Goal: Information Seeking & Learning: Learn about a topic

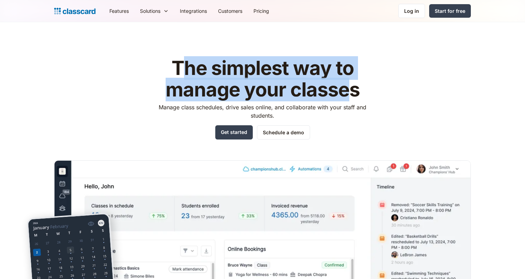
drag, startPoint x: 186, startPoint y: 67, endPoint x: 349, endPoint y: 89, distance: 164.8
click at [349, 89] on h1 "The simplest way to manage your classes" at bounding box center [263, 79] width 221 height 43
click at [123, 15] on link "Features" at bounding box center [119, 11] width 31 height 16
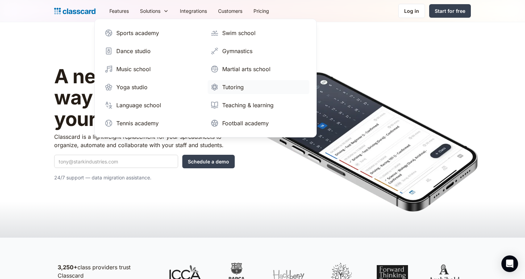
click at [248, 89] on link "Tutoring" at bounding box center [259, 87] width 102 height 14
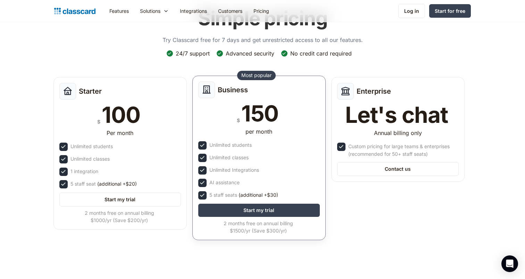
scroll to position [49, 0]
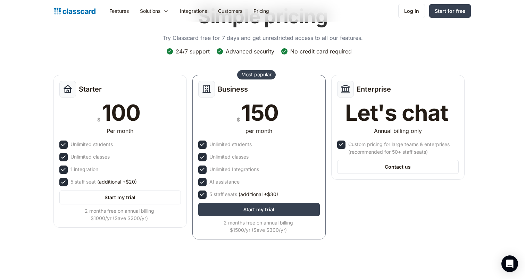
click at [238, 52] on div "Advanced security" at bounding box center [250, 52] width 49 height 8
drag, startPoint x: 238, startPoint y: 52, endPoint x: 265, endPoint y: 49, distance: 26.9
click at [265, 49] on div "Advanced security" at bounding box center [250, 52] width 49 height 8
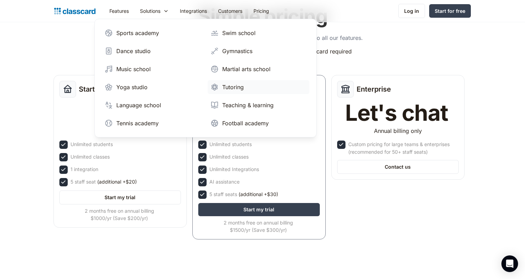
click at [241, 88] on div "Tutoring" at bounding box center [233, 87] width 22 height 8
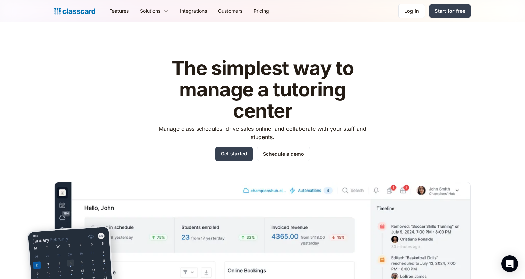
click at [261, 138] on p "Manage class schedules, drive sales online, and collaborate with your staff and…" at bounding box center [263, 133] width 221 height 17
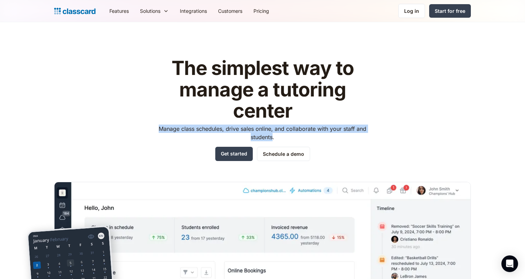
drag, startPoint x: 261, startPoint y: 138, endPoint x: 168, endPoint y: 127, distance: 93.0
click at [168, 127] on p "Manage class schedules, drive sales online, and collaborate with your staff and…" at bounding box center [263, 133] width 221 height 17
click at [259, 136] on p "Manage class schedules, drive sales online, and collaborate with your staff and…" at bounding box center [263, 133] width 221 height 17
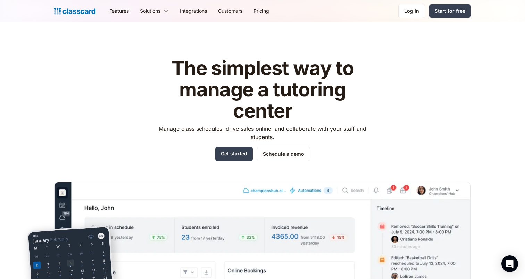
click at [259, 136] on p "Manage class schedules, drive sales online, and collaborate with your staff and…" at bounding box center [263, 133] width 221 height 17
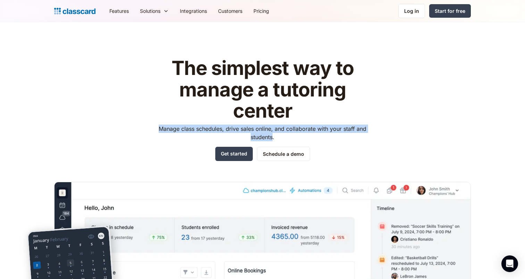
drag, startPoint x: 259, startPoint y: 136, endPoint x: 172, endPoint y: 127, distance: 87.0
click at [172, 127] on p "Manage class schedules, drive sales online, and collaborate with your staff and…" at bounding box center [263, 133] width 221 height 17
click at [165, 126] on p "Manage class schedules, drive sales online, and collaborate with your staff and…" at bounding box center [263, 133] width 221 height 17
drag, startPoint x: 164, startPoint y: 126, endPoint x: 273, endPoint y: 137, distance: 109.2
click at [273, 137] on p "Manage class schedules, drive sales online, and collaborate with your staff and…" at bounding box center [263, 133] width 221 height 17
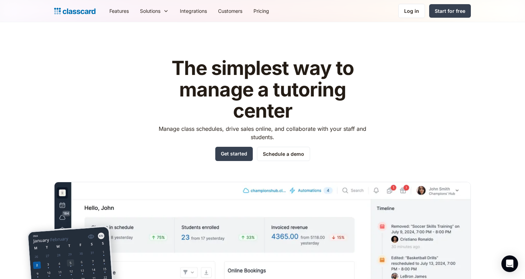
click at [169, 127] on p "Manage class schedules, drive sales online, and collaborate with your staff and…" at bounding box center [263, 133] width 221 height 17
click at [164, 127] on p "Manage class schedules, drive sales online, and collaborate with your staff and…" at bounding box center [263, 133] width 221 height 17
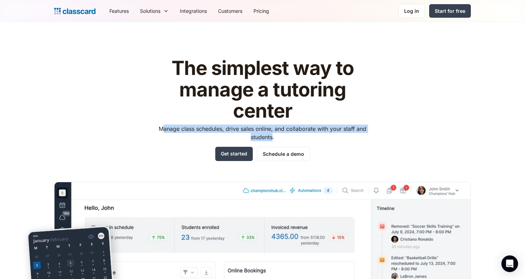
drag, startPoint x: 164, startPoint y: 126, endPoint x: 273, endPoint y: 139, distance: 109.5
click at [273, 139] on p "Manage class schedules, drive sales online, and collaborate with your staff and…" at bounding box center [263, 133] width 221 height 17
click at [86, 14] on img "home" at bounding box center [74, 11] width 41 height 10
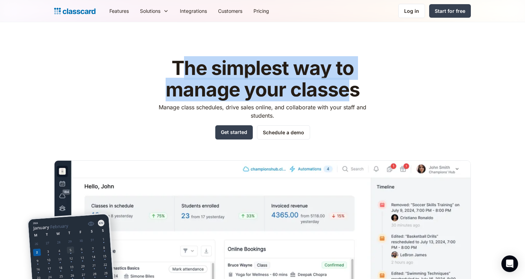
drag, startPoint x: 184, startPoint y: 66, endPoint x: 348, endPoint y: 89, distance: 165.6
click at [348, 89] on h1 "The simplest way to manage your classes" at bounding box center [263, 79] width 221 height 43
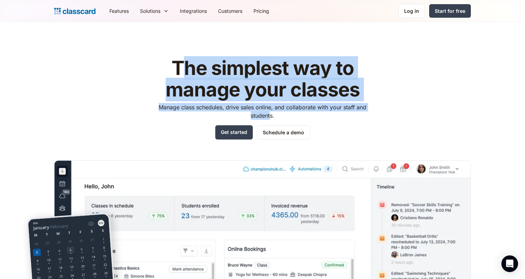
drag, startPoint x: 271, startPoint y: 114, endPoint x: 182, endPoint y: 63, distance: 102.7
click at [182, 63] on div "The simplest way to manage your classes Manage class schedules, drive sales onl…" at bounding box center [263, 99] width 221 height 82
click at [182, 63] on h1 "The simplest way to manage your classes" at bounding box center [263, 79] width 221 height 43
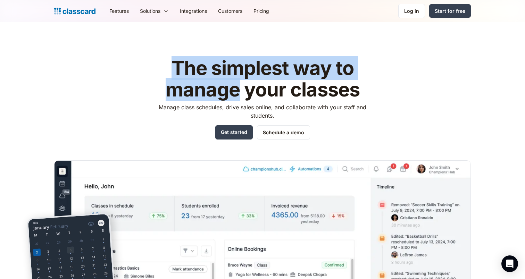
drag, startPoint x: 182, startPoint y: 63, endPoint x: 224, endPoint y: 85, distance: 47.2
click at [224, 85] on h1 "The simplest way to manage your classes" at bounding box center [263, 79] width 221 height 43
click at [258, 12] on link "Pricing" at bounding box center [261, 11] width 27 height 16
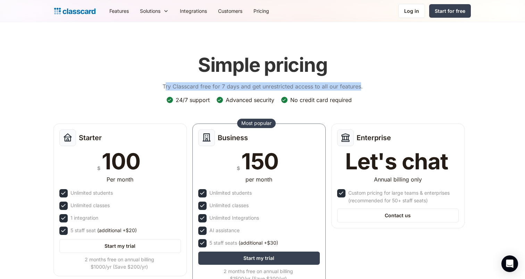
drag, startPoint x: 165, startPoint y: 86, endPoint x: 360, endPoint y: 87, distance: 195.2
click at [360, 87] on p "Try Classcard free for 7 days and get unrestricted access to all our features." at bounding box center [263, 86] width 200 height 8
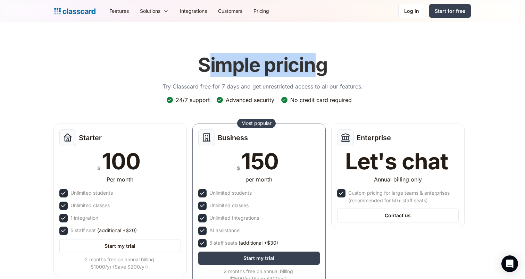
drag, startPoint x: 318, startPoint y: 64, endPoint x: 209, endPoint y: 62, distance: 108.1
click at [209, 62] on h1 "Simple pricing" at bounding box center [263, 65] width 130 height 23
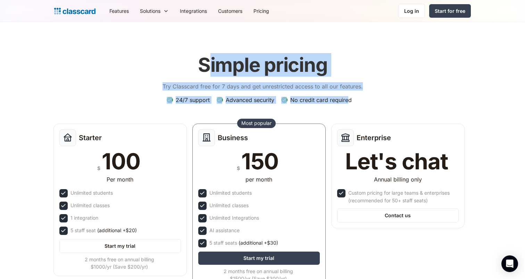
drag, startPoint x: 209, startPoint y: 62, endPoint x: 348, endPoint y: 101, distance: 144.3
click at [348, 101] on div "Simple pricing Try Classcard free for 7 days and get unrestricted access to all…" at bounding box center [262, 171] width 417 height 249
click at [348, 101] on div "No credit card required" at bounding box center [320, 100] width 61 height 8
drag, startPoint x: 348, startPoint y: 101, endPoint x: 209, endPoint y: 63, distance: 144.2
click at [209, 63] on div "Simple pricing Try Classcard free for 7 days and get unrestricted access to all…" at bounding box center [262, 171] width 417 height 249
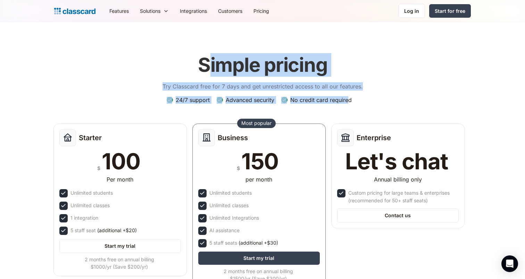
click at [209, 61] on h1 "Simple pricing" at bounding box center [263, 65] width 130 height 23
drag, startPoint x: 208, startPoint y: 58, endPoint x: 348, endPoint y: 101, distance: 146.8
click at [348, 101] on div "Simple pricing Try Classcard free for 7 days and get unrestricted access to all…" at bounding box center [262, 171] width 417 height 249
click at [67, 10] on img "home" at bounding box center [74, 11] width 41 height 10
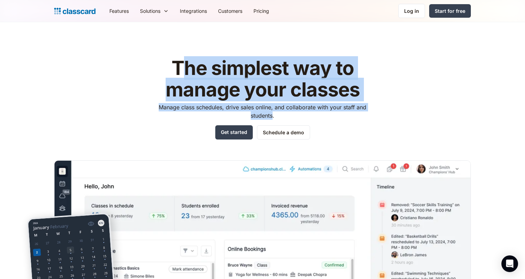
drag, startPoint x: 184, startPoint y: 67, endPoint x: 272, endPoint y: 117, distance: 101.8
click at [272, 117] on div "The simplest way to manage your classes Manage class schedules, drive sales onl…" at bounding box center [263, 99] width 221 height 82
click at [269, 117] on p "Manage class schedules, drive sales online, and collaborate with your staff and…" at bounding box center [263, 111] width 221 height 17
drag, startPoint x: 269, startPoint y: 117, endPoint x: 185, endPoint y: 66, distance: 98.3
click at [185, 66] on div "The simplest way to manage your classes Manage class schedules, drive sales onl…" at bounding box center [263, 99] width 221 height 82
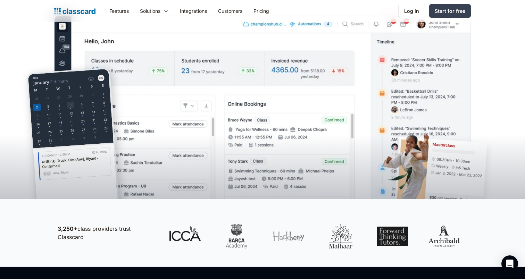
scroll to position [147, 0]
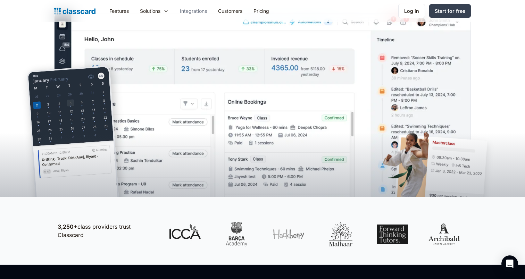
click at [200, 10] on link "Integrations" at bounding box center [193, 11] width 38 height 16
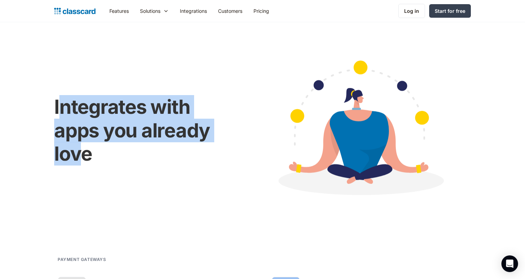
drag, startPoint x: 61, startPoint y: 98, endPoint x: 81, endPoint y: 154, distance: 58.9
click at [81, 154] on h1 "Integrates with apps you already love" at bounding box center [144, 131] width 180 height 70
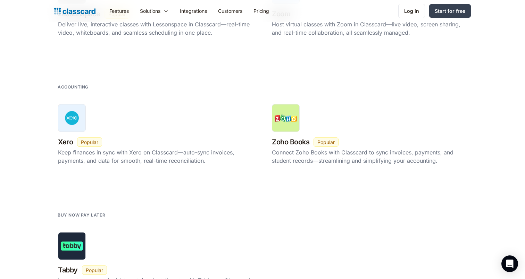
scroll to position [1219, 0]
